Goal: Task Accomplishment & Management: Manage account settings

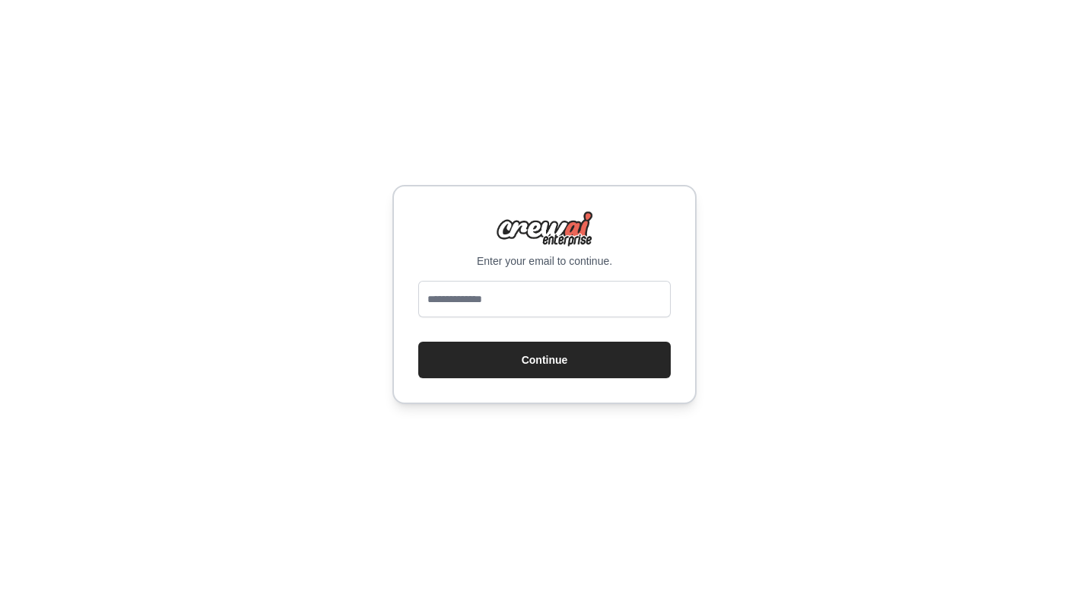
type input "**********"
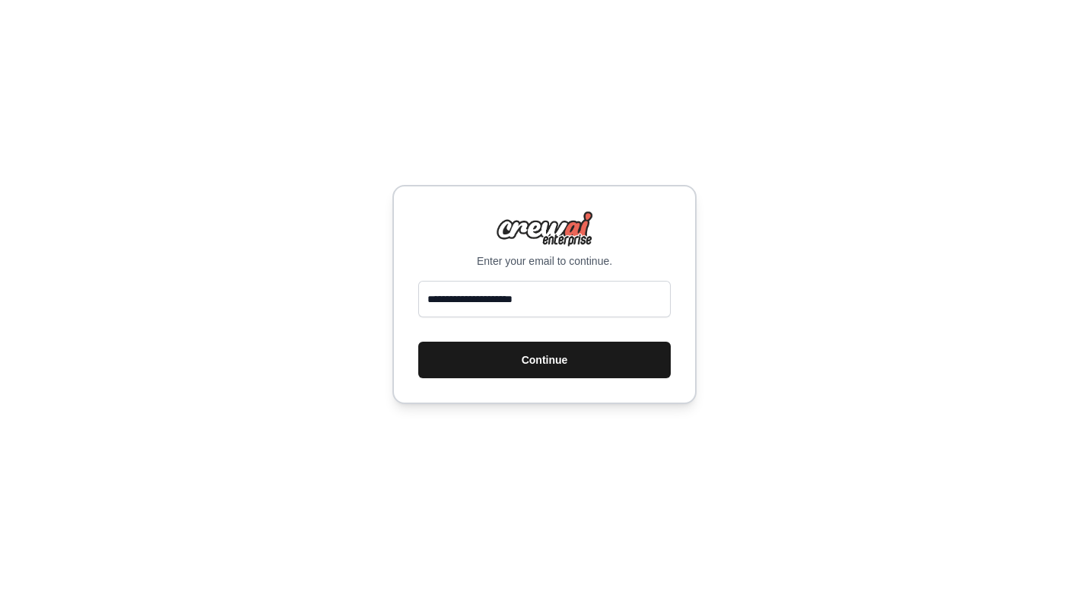
click at [519, 363] on button "Continue" at bounding box center [544, 359] width 252 height 37
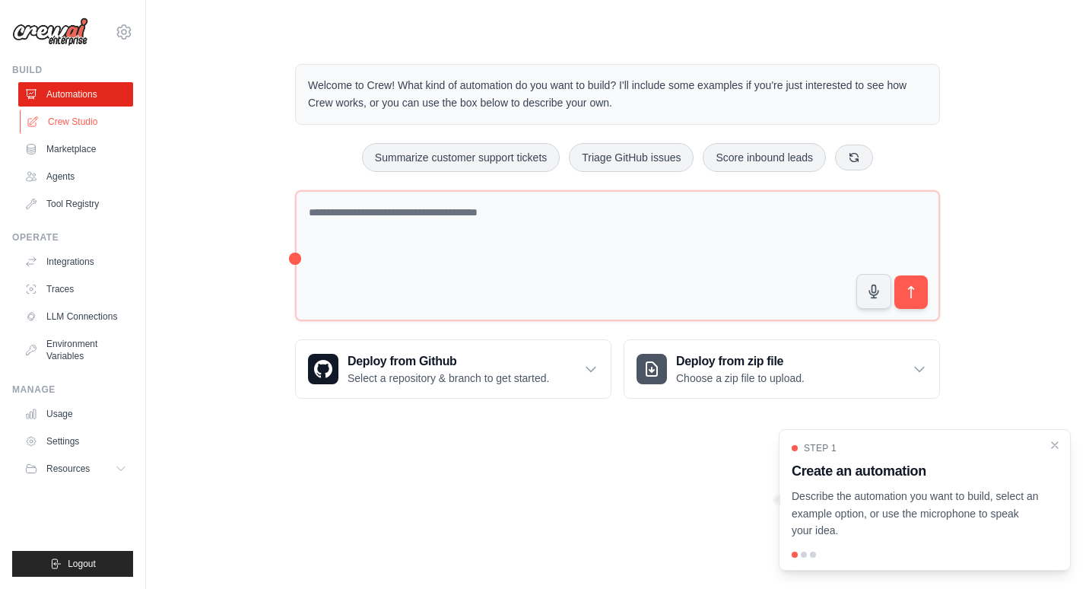
click at [71, 115] on link "Crew Studio" at bounding box center [77, 122] width 115 height 24
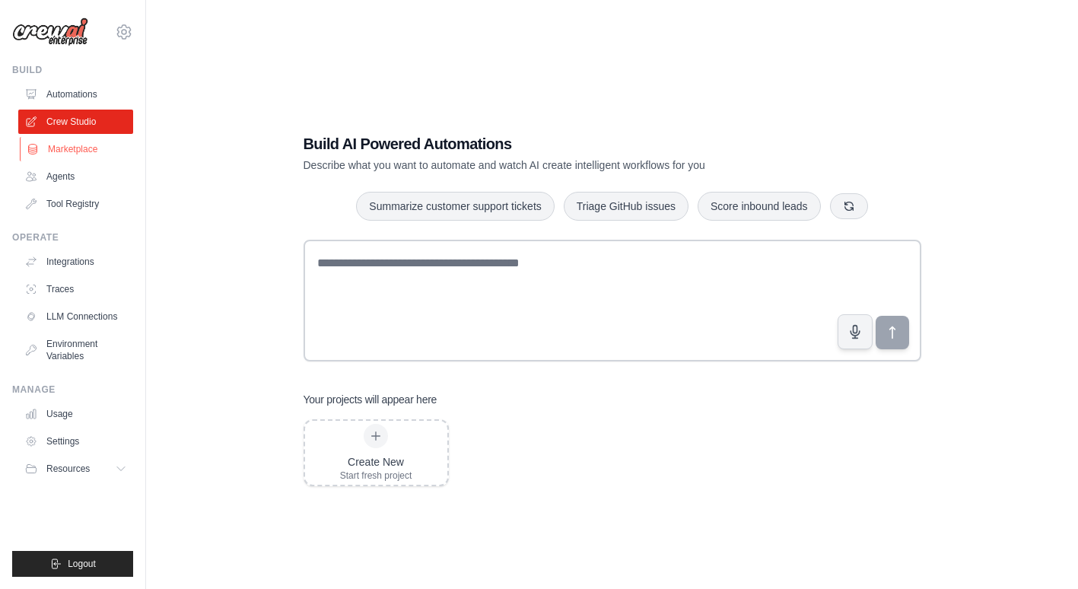
click at [56, 156] on link "Marketplace" at bounding box center [77, 149] width 115 height 24
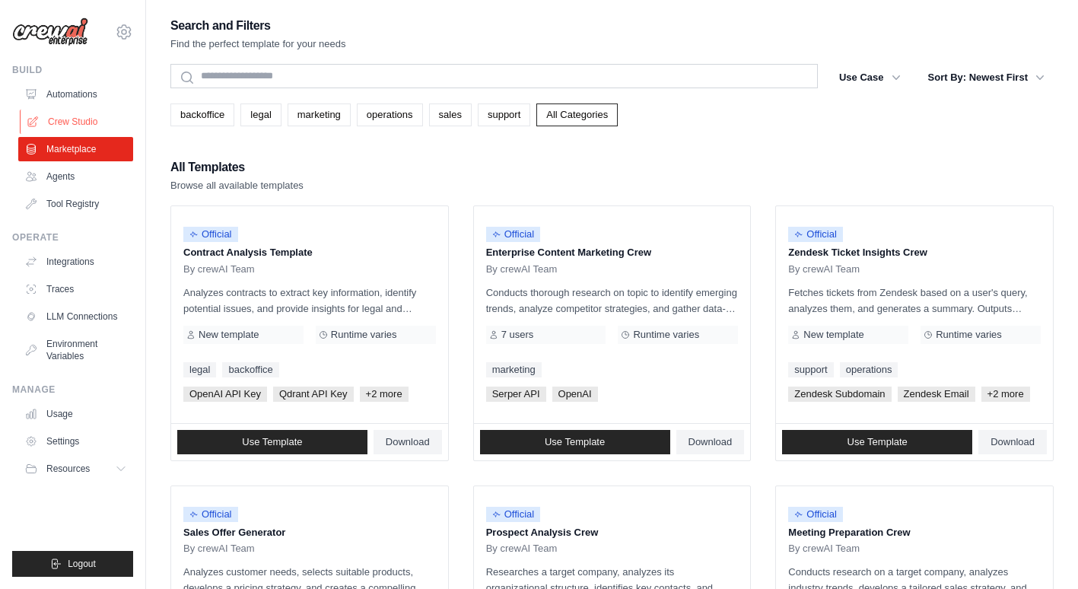
click at [78, 120] on link "Crew Studio" at bounding box center [77, 122] width 115 height 24
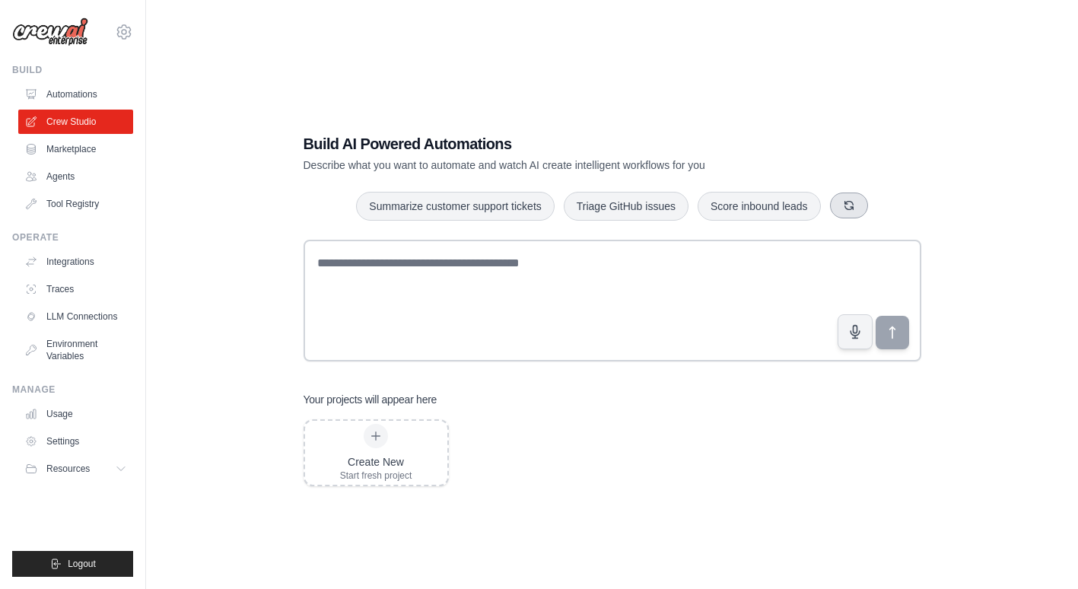
click at [849, 218] on button "button" at bounding box center [849, 205] width 38 height 26
click at [82, 264] on link "Integrations" at bounding box center [77, 261] width 115 height 24
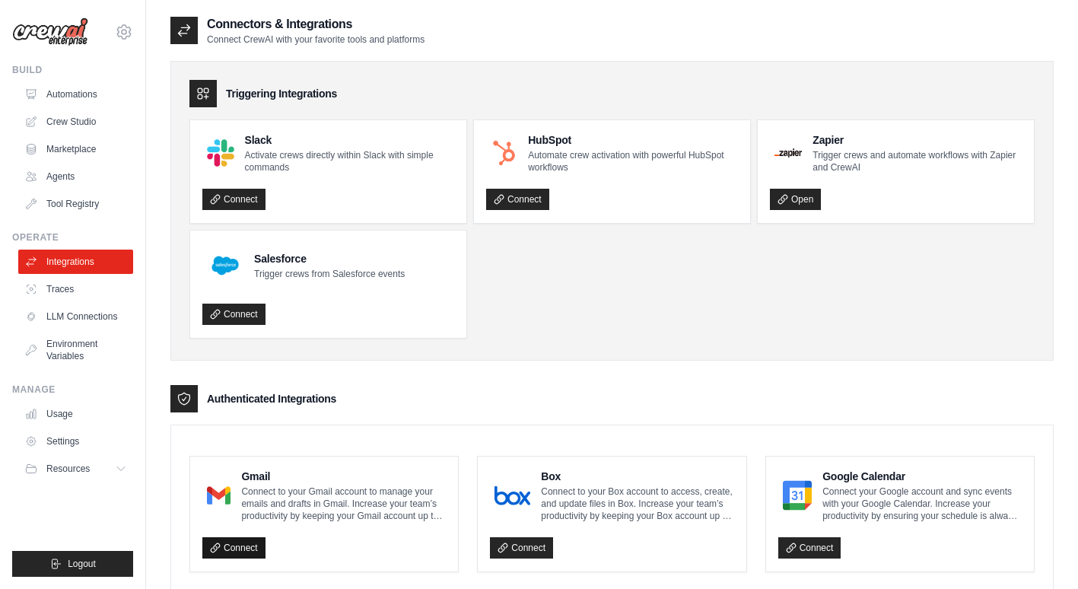
click at [236, 556] on link "Connect" at bounding box center [233, 547] width 63 height 21
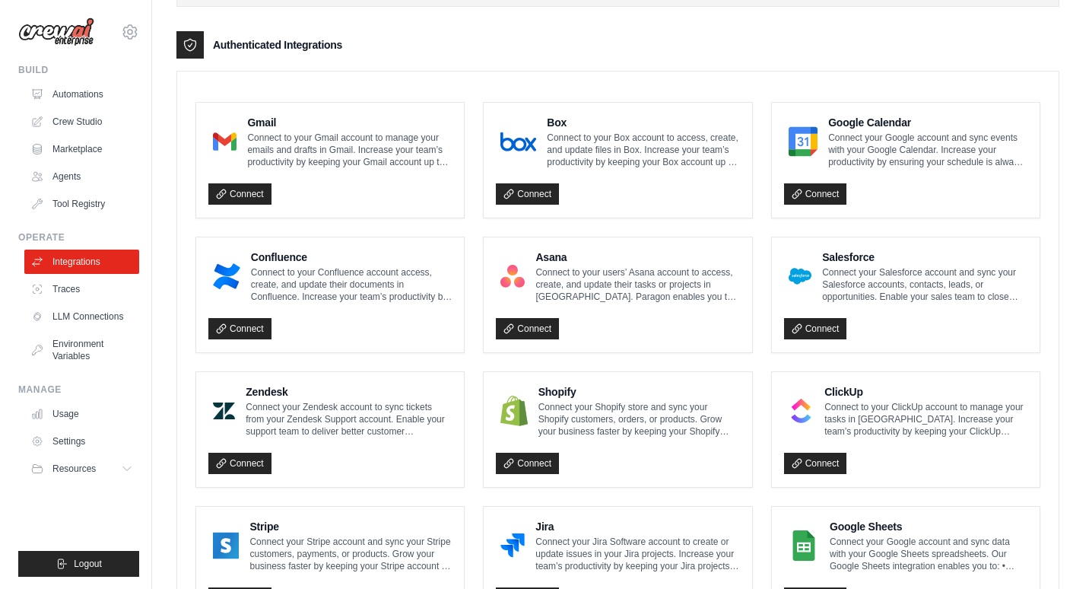
scroll to position [353, 0]
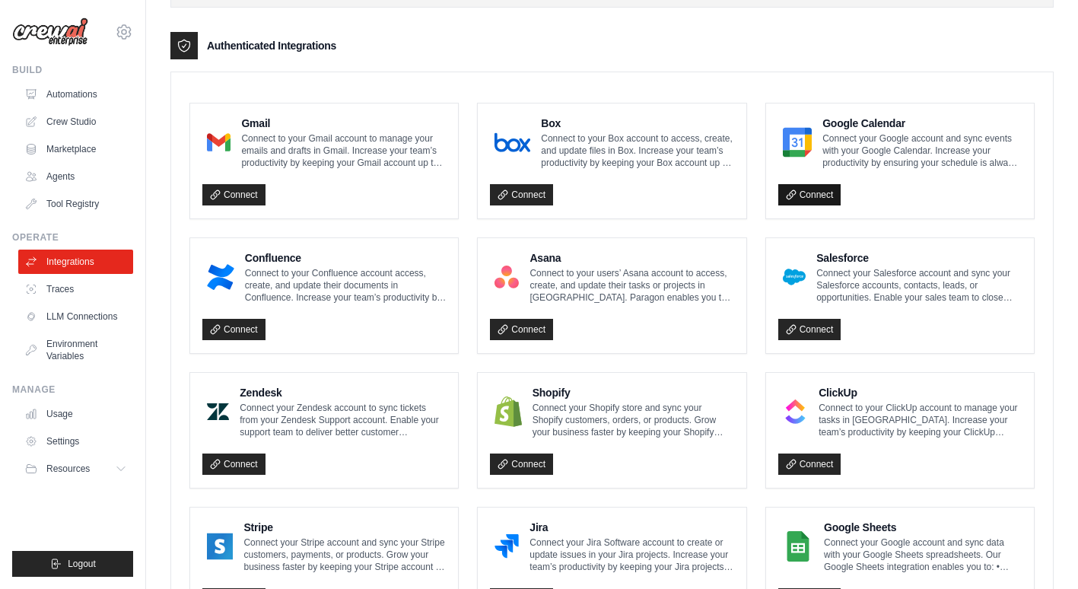
click at [806, 194] on link "Connect" at bounding box center [809, 194] width 63 height 21
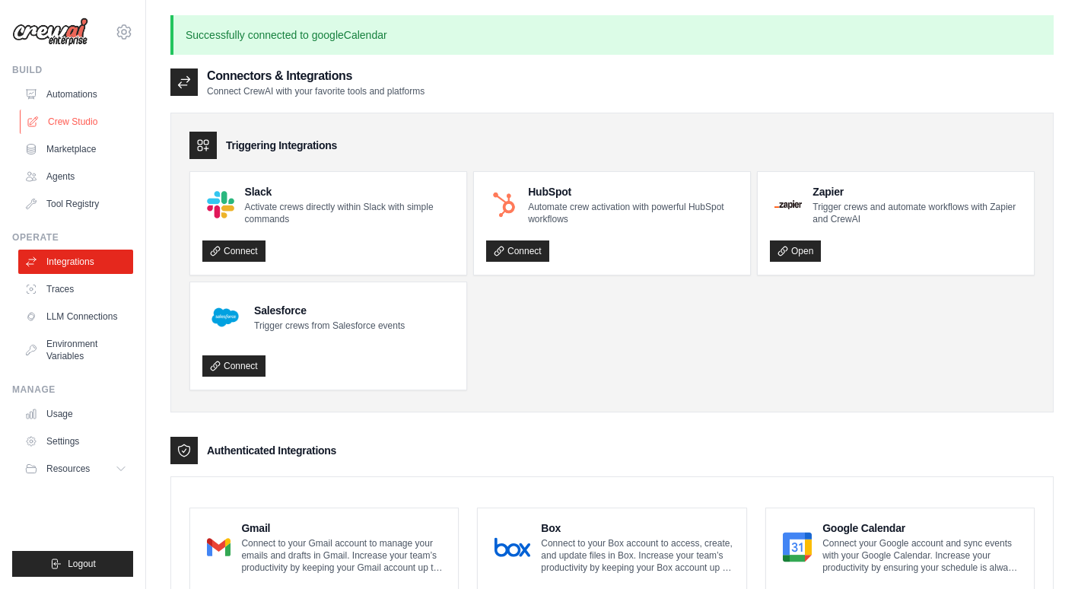
click at [80, 118] on link "Crew Studio" at bounding box center [77, 122] width 115 height 24
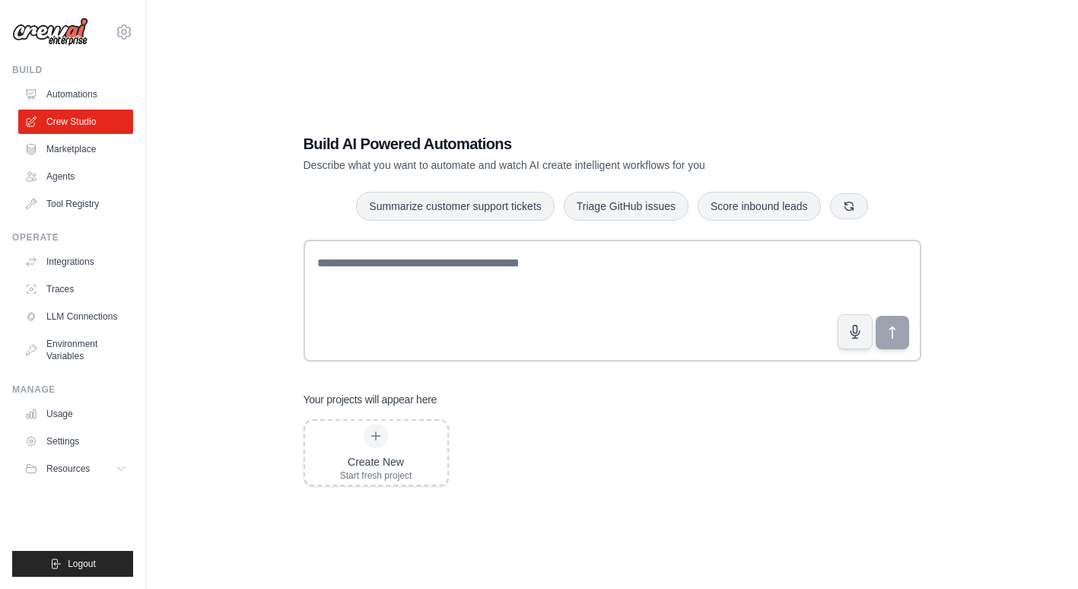
click at [319, 145] on h1 "Build AI Powered Automations" at bounding box center [558, 143] width 511 height 21
click at [71, 89] on link "Automations" at bounding box center [77, 94] width 115 height 24
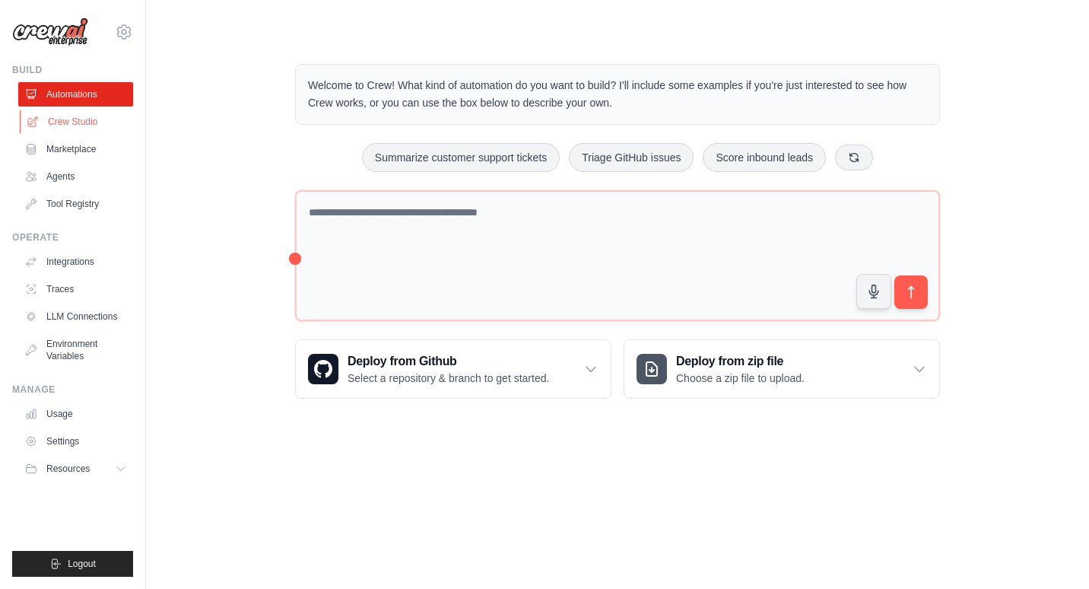
click at [65, 116] on link "Crew Studio" at bounding box center [77, 122] width 115 height 24
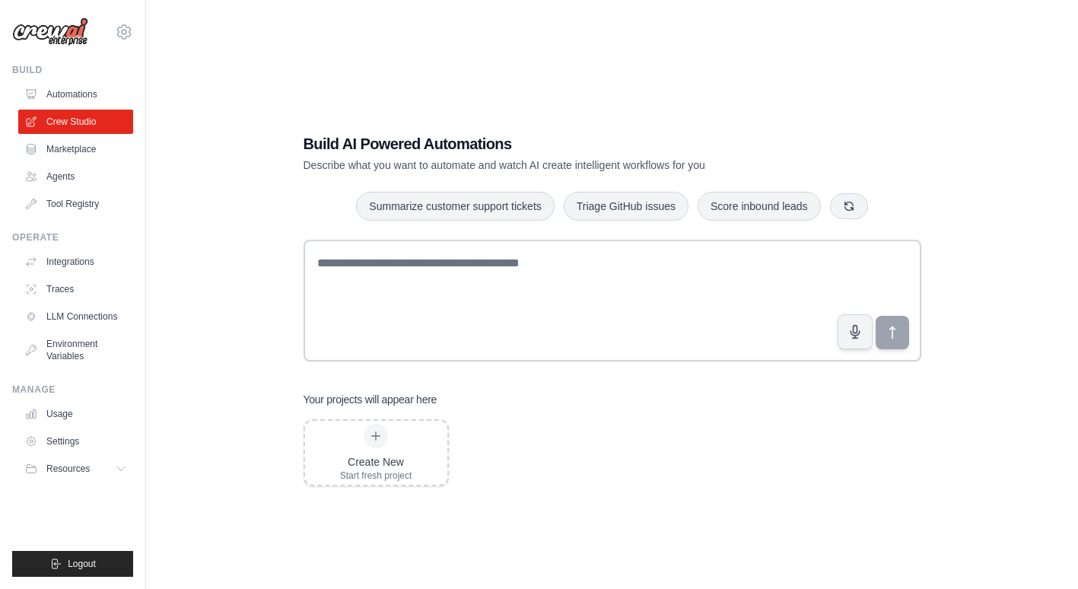
click at [70, 24] on img at bounding box center [50, 31] width 76 height 29
click at [65, 119] on link "Crew Studio" at bounding box center [77, 122] width 115 height 24
click at [113, 471] on button "Resources" at bounding box center [77, 468] width 115 height 24
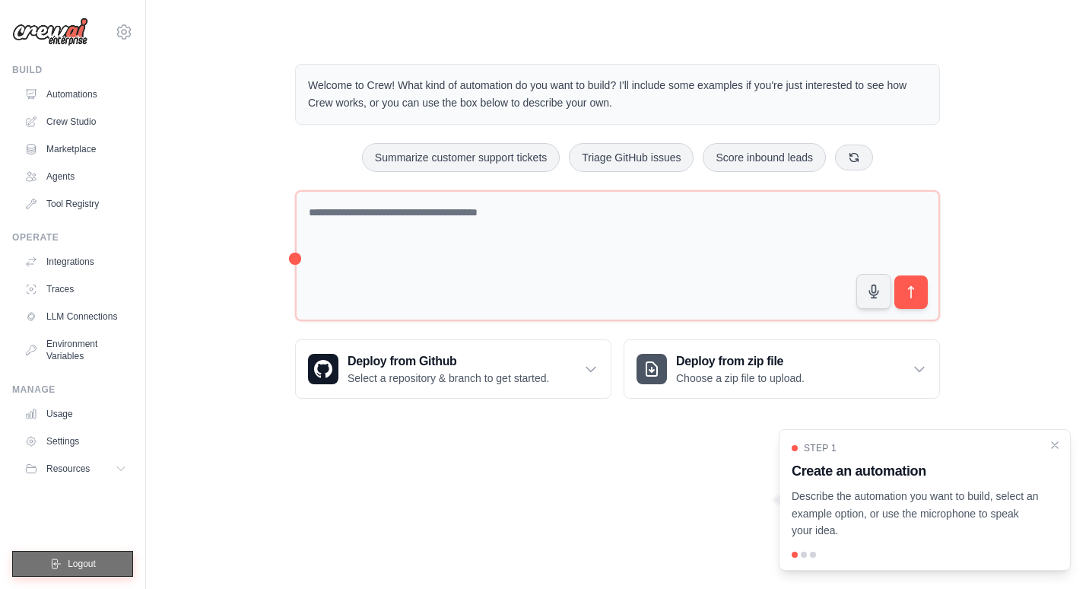
click at [52, 561] on icon "submit" at bounding box center [56, 563] width 8 height 9
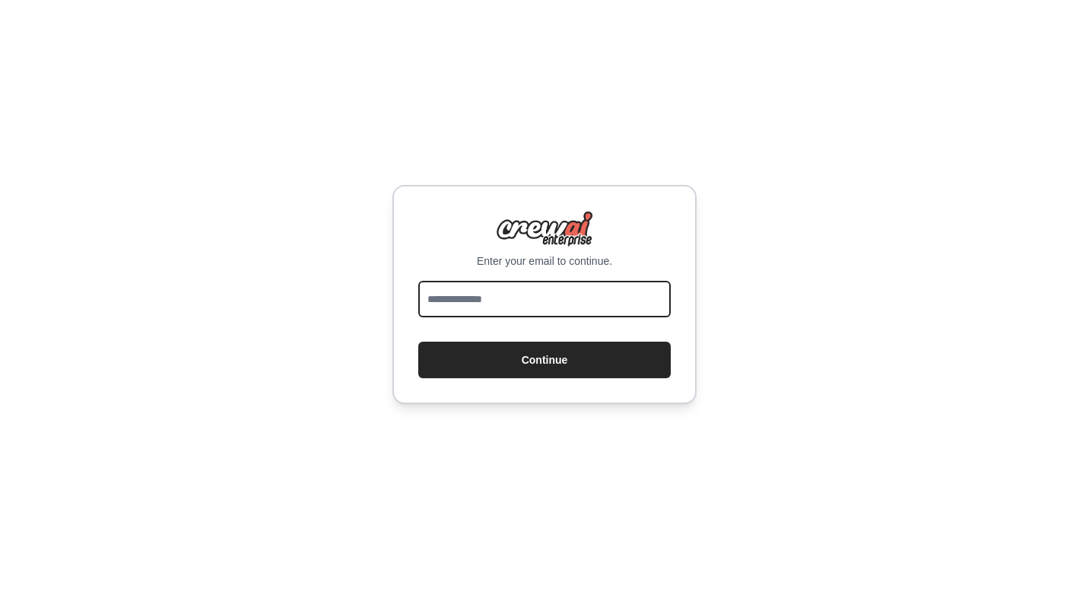
click at [457, 291] on input "email" at bounding box center [544, 299] width 252 height 37
type input "**********"
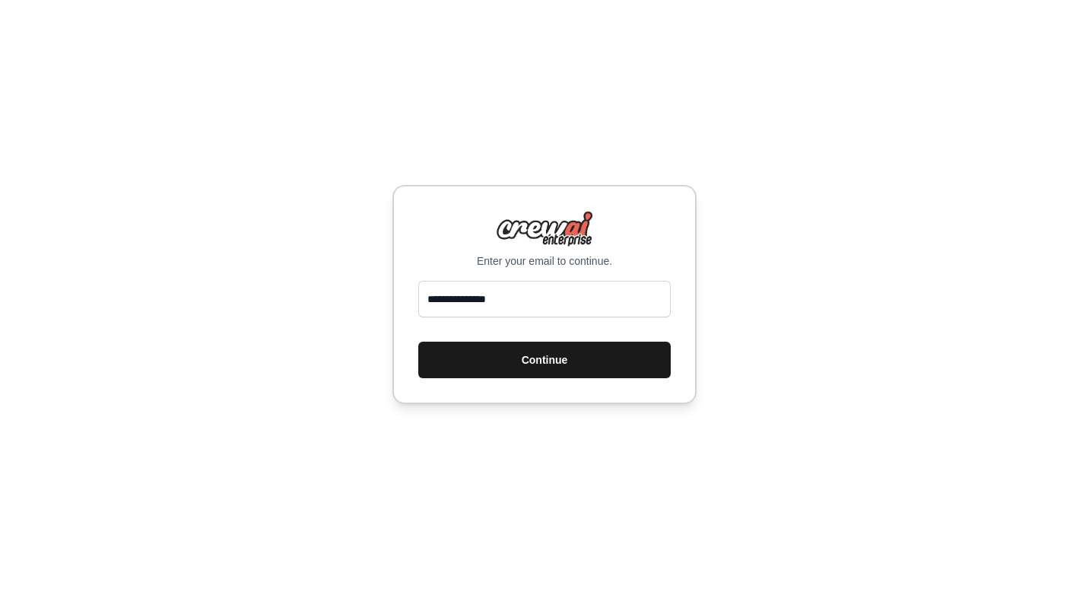
click at [498, 361] on button "Continue" at bounding box center [544, 359] width 252 height 37
